Goal: Information Seeking & Learning: Learn about a topic

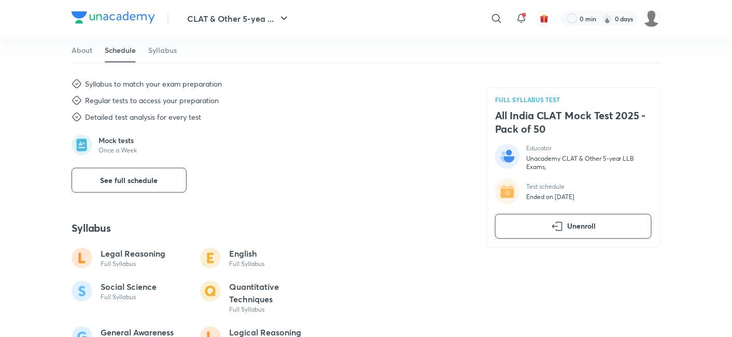
scroll to position [461, 0]
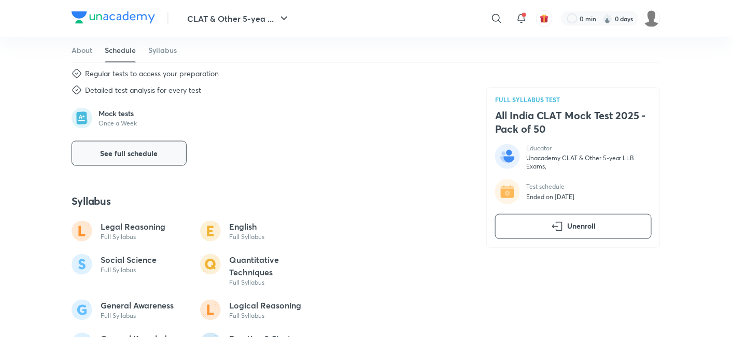
click at [133, 160] on button "See full schedule" at bounding box center [129, 153] width 115 height 25
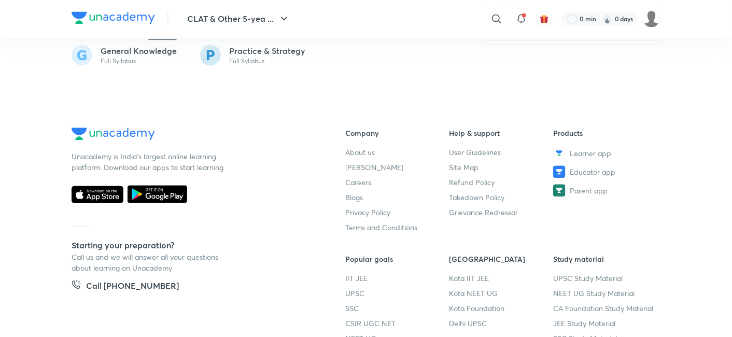
scroll to position [804, 0]
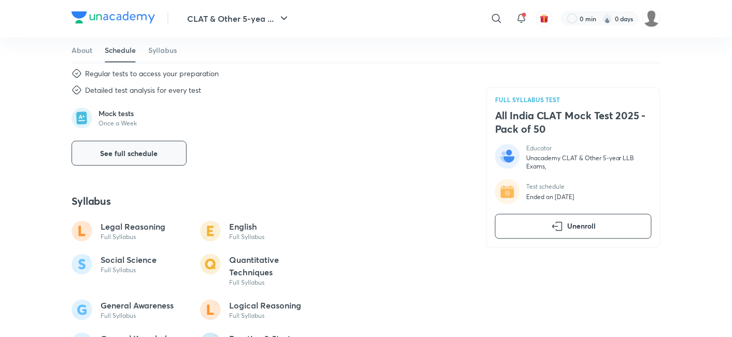
click at [117, 165] on button "See full schedule" at bounding box center [129, 153] width 115 height 25
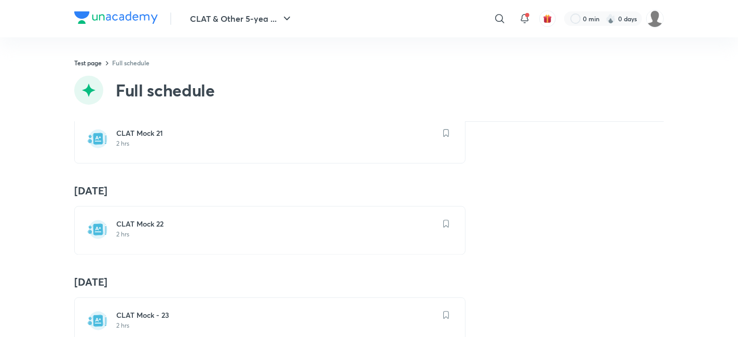
scroll to position [1959, 0]
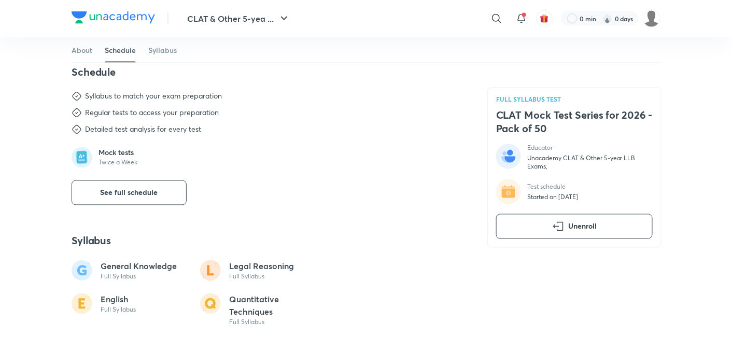
scroll to position [538, 0]
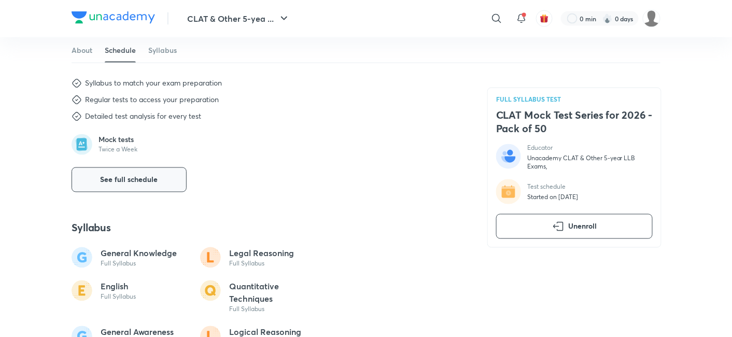
click at [126, 184] on span "See full schedule" at bounding box center [130, 180] width 58 height 10
